Goal: Find specific page/section: Find specific page/section

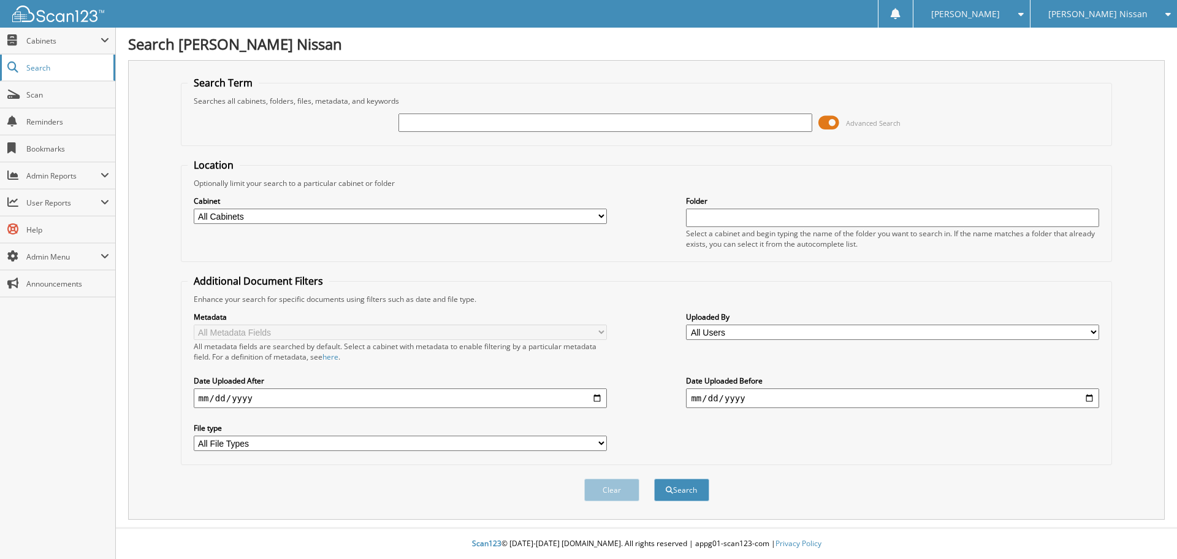
click at [36, 61] on link "Search" at bounding box center [57, 68] width 115 height 26
click at [468, 129] on input "text" at bounding box center [604, 122] width 413 height 18
type input "6072216"
click at [654, 478] on button "Search" at bounding box center [681, 489] width 55 height 23
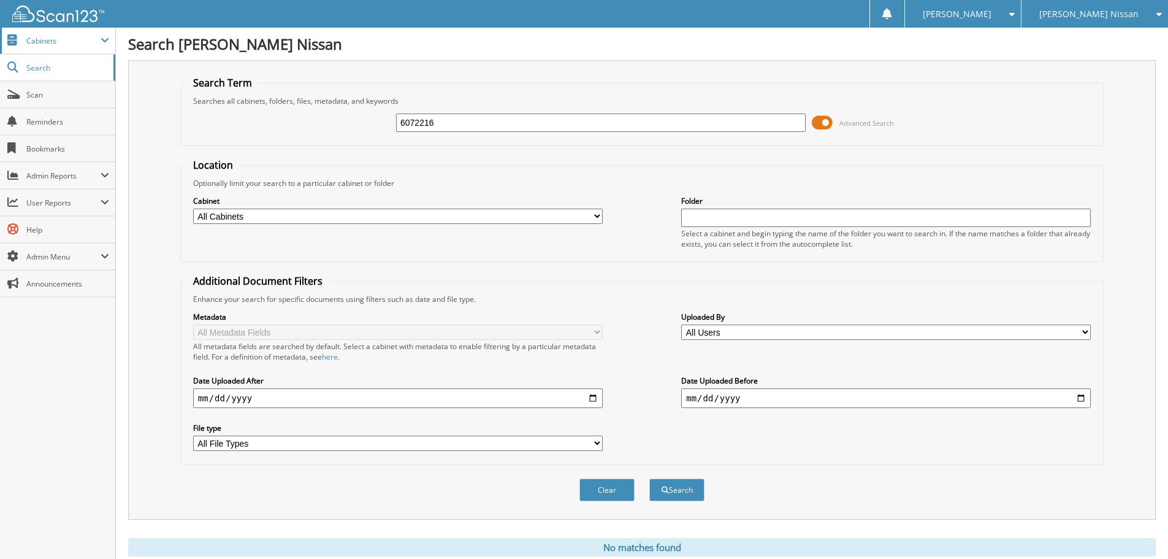
click at [40, 40] on span "Cabinets" at bounding box center [63, 41] width 74 height 10
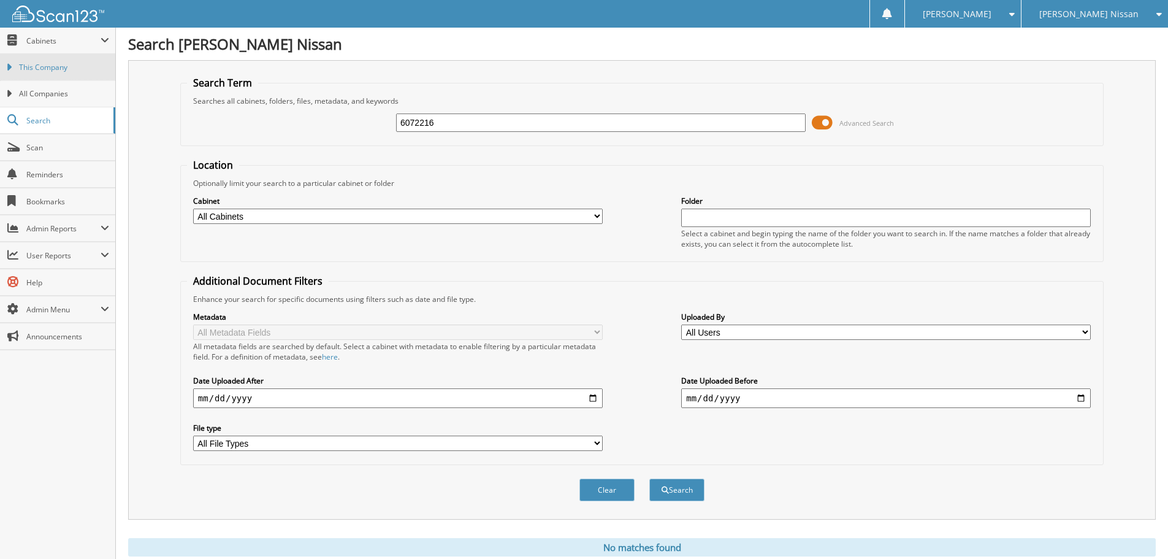
click at [49, 69] on span "This Company" at bounding box center [64, 67] width 90 height 11
